Goal: Navigation & Orientation: Find specific page/section

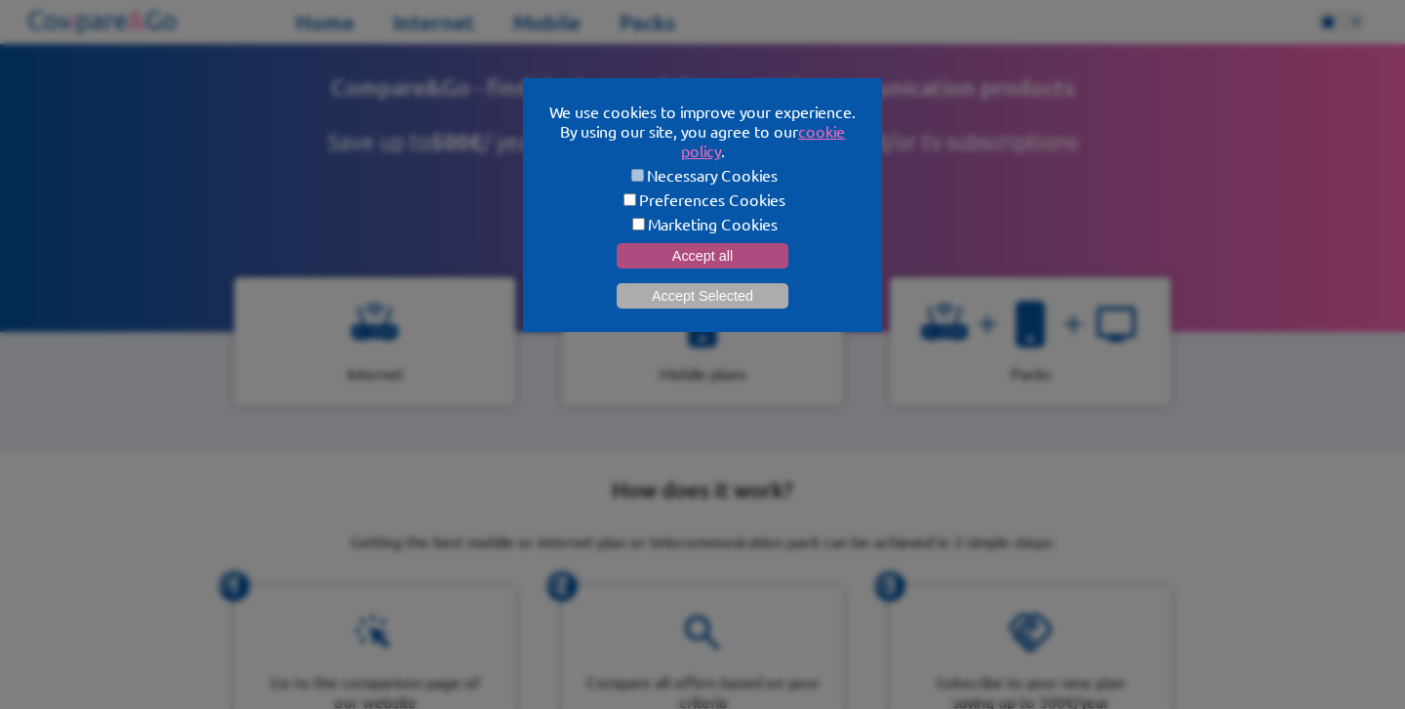
click at [722, 246] on button "Accept all" at bounding box center [703, 255] width 172 height 25
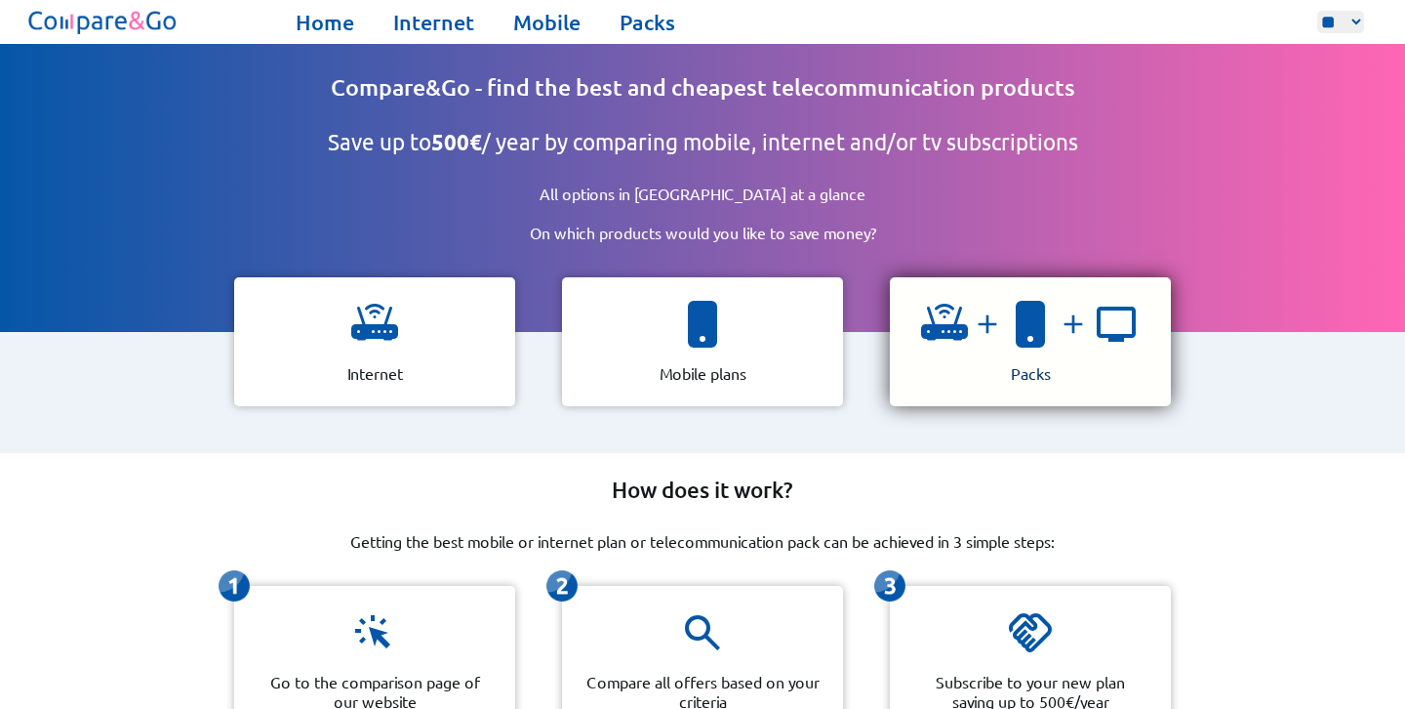
click at [926, 372] on div "Packs" at bounding box center [1030, 341] width 281 height 129
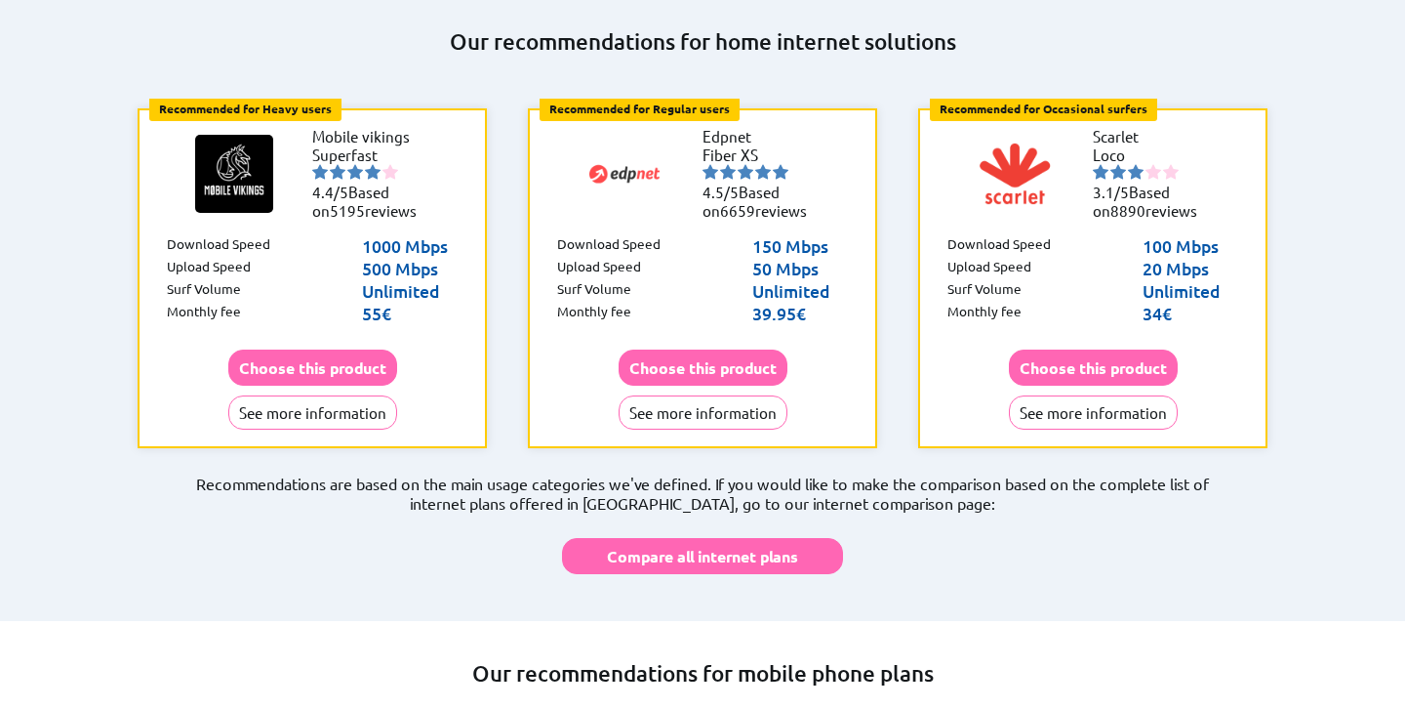
scroll to position [803, 0]
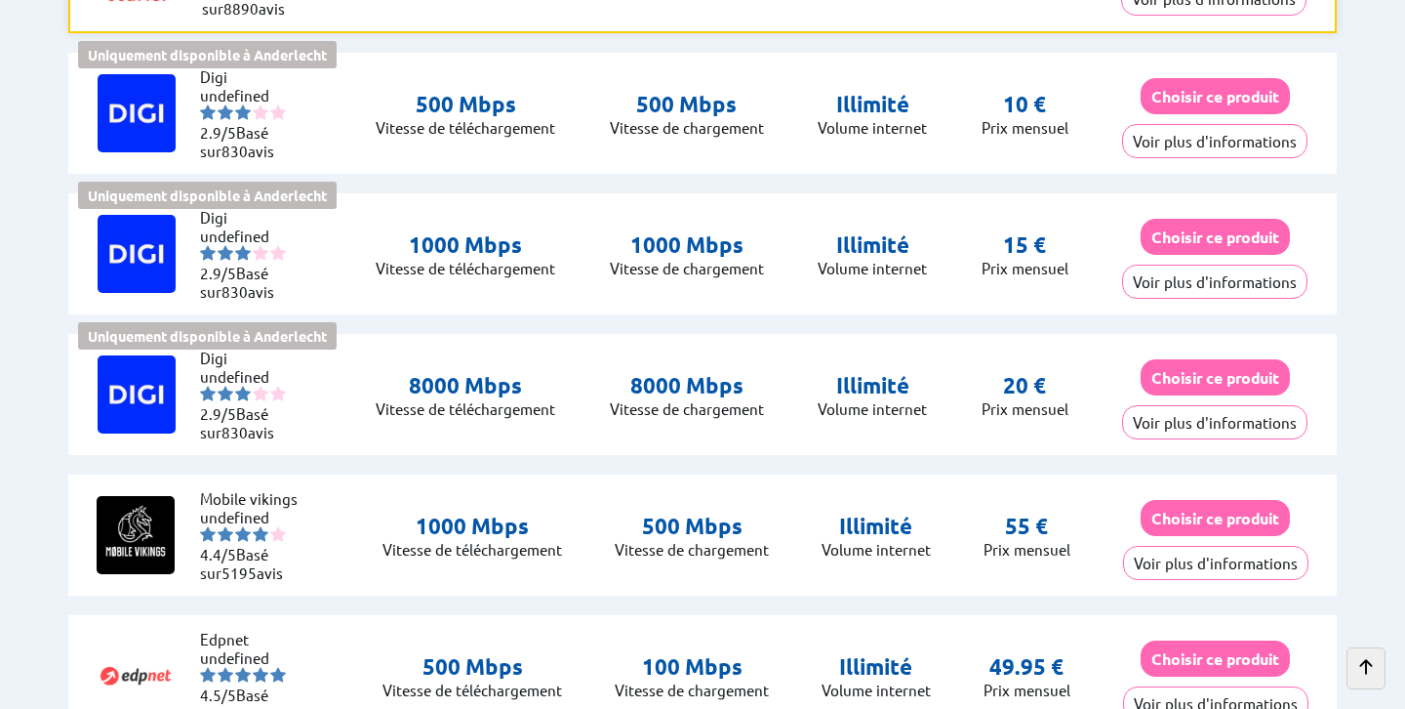
scroll to position [687, 0]
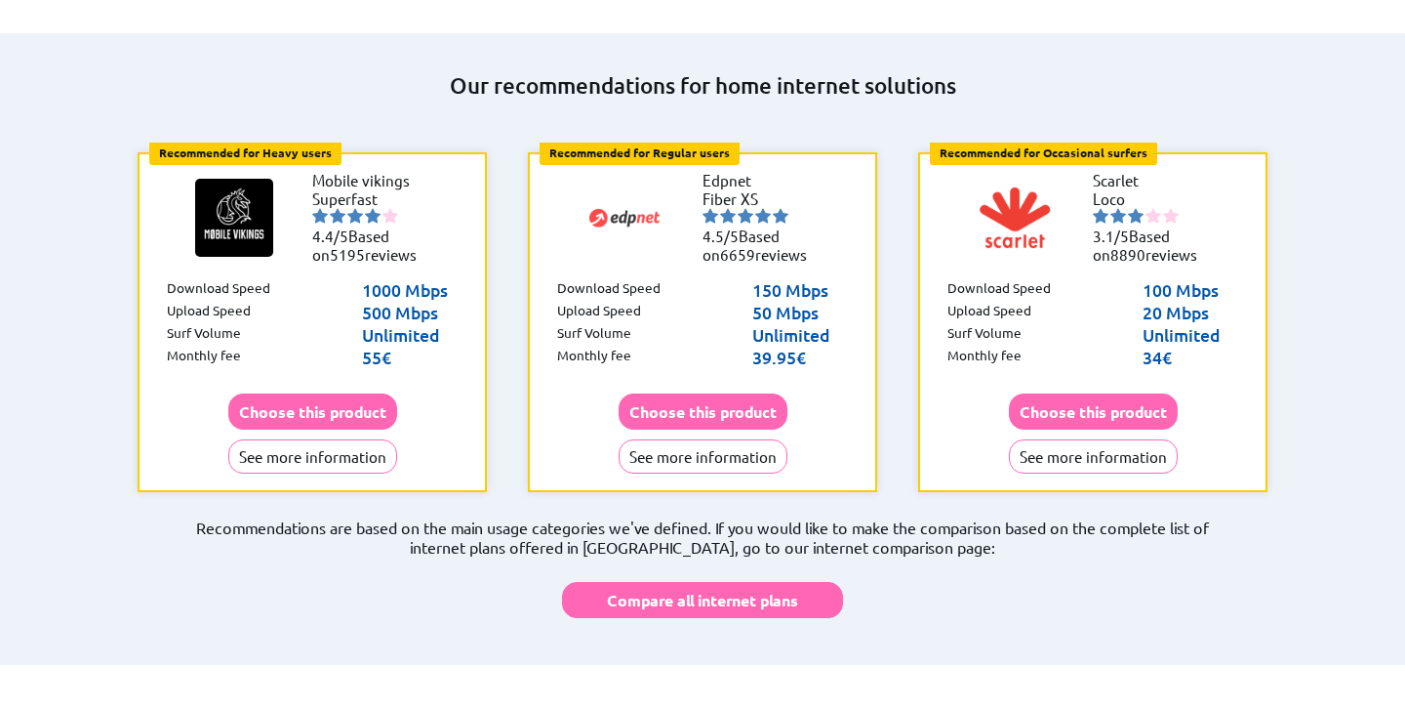
scroll to position [688, 0]
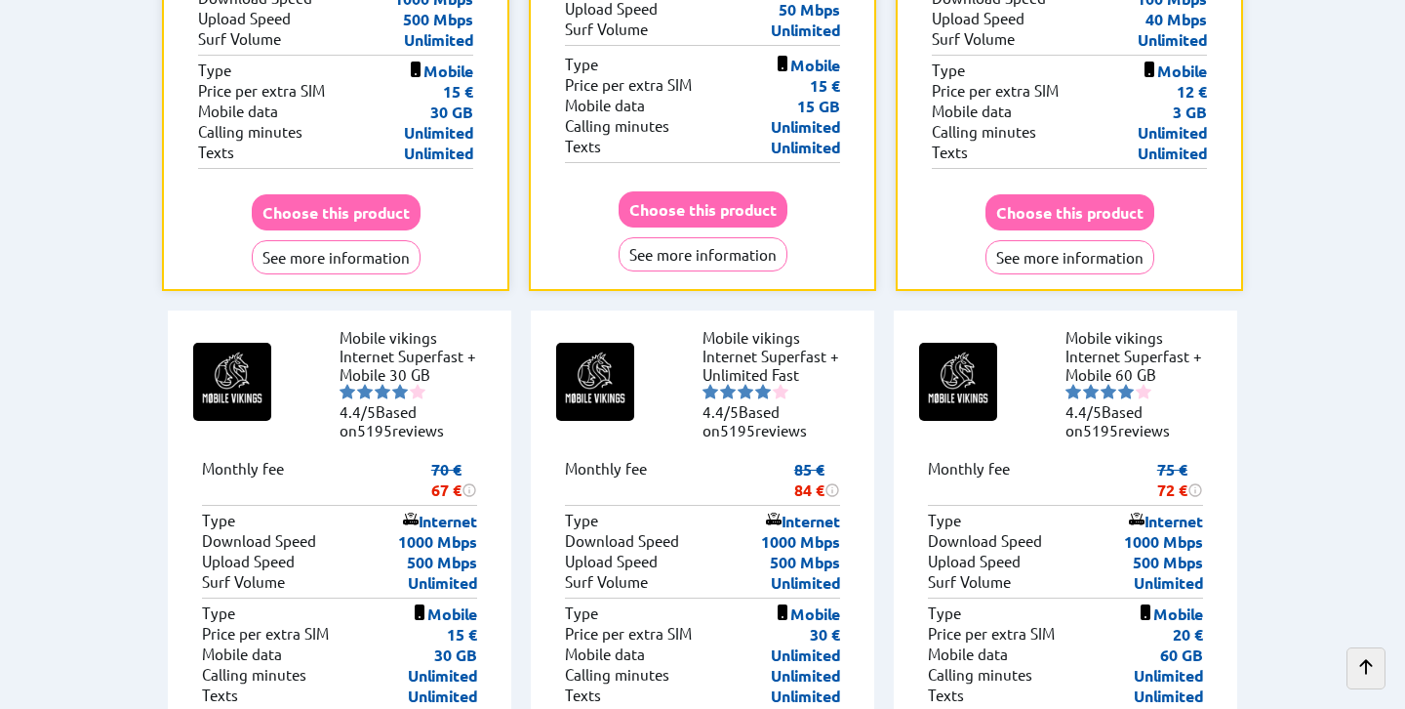
scroll to position [728, 0]
